Goal: Task Accomplishment & Management: Manage account settings

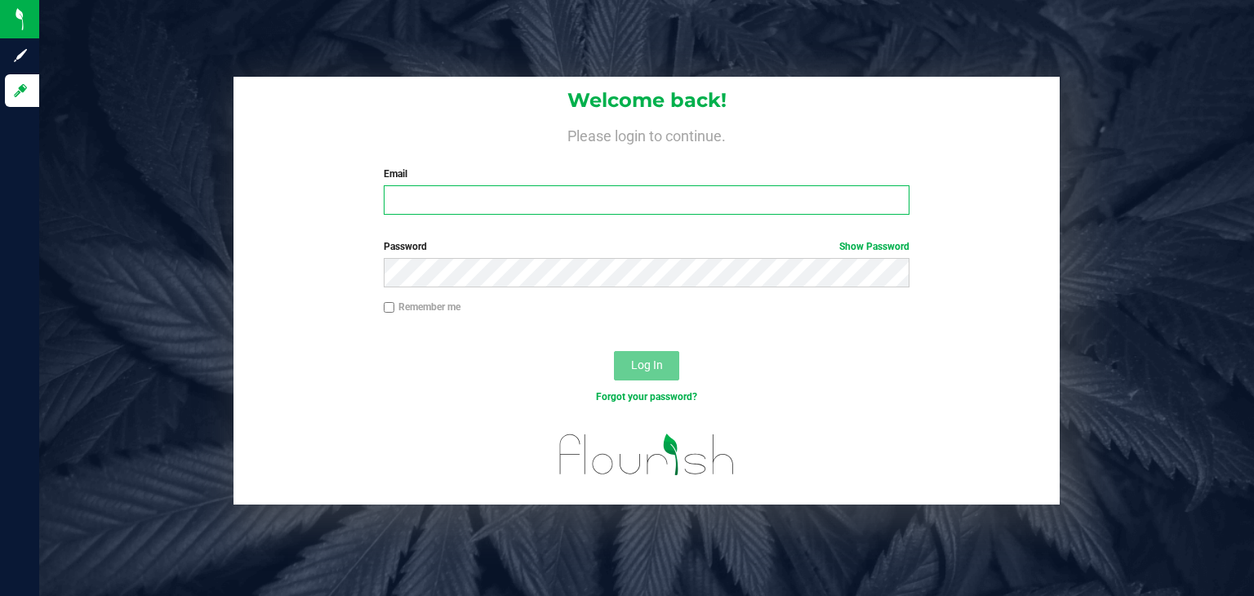
click at [478, 203] on input "Email" at bounding box center [647, 199] width 526 height 29
type input "[PERSON_NAME][EMAIL_ADDRESS][DOMAIN_NAME]"
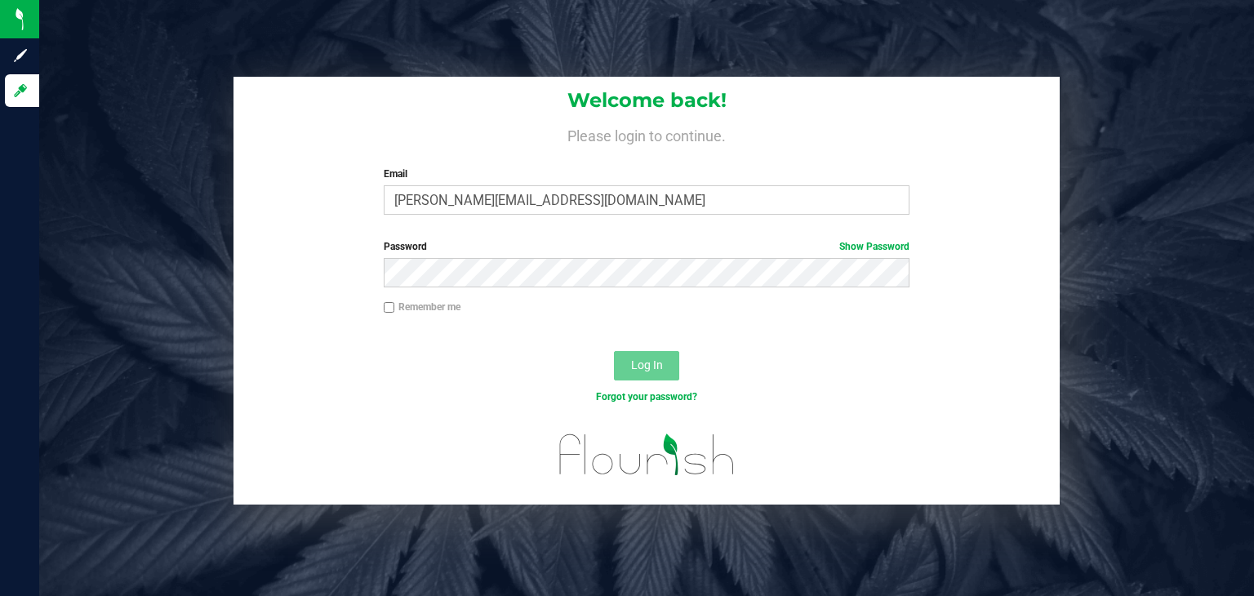
click at [479, 291] on div "Password Show Password" at bounding box center [646, 269] width 826 height 60
click at [424, 318] on div "Remember me" at bounding box center [646, 315] width 826 height 31
click at [414, 308] on label "Remember me" at bounding box center [422, 307] width 77 height 15
click at [395, 308] on input "Remember me" at bounding box center [389, 307] width 11 height 11
checkbox input "true"
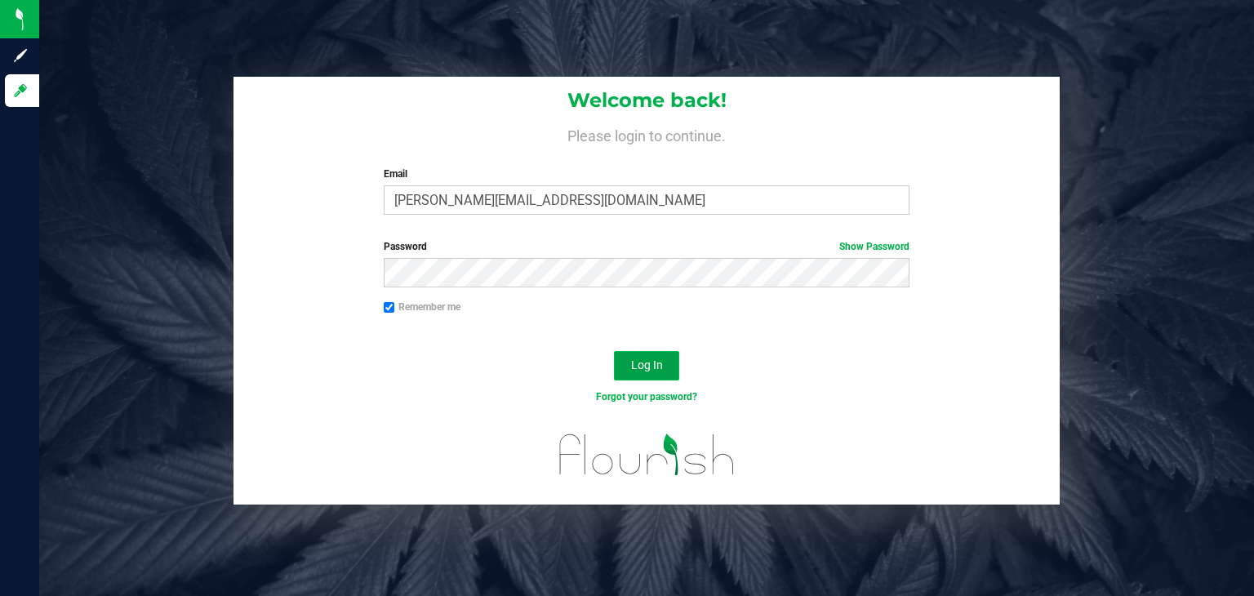
click at [663, 359] on button "Log In" at bounding box center [646, 365] width 65 height 29
